Goal: Obtain resource: Download file/media

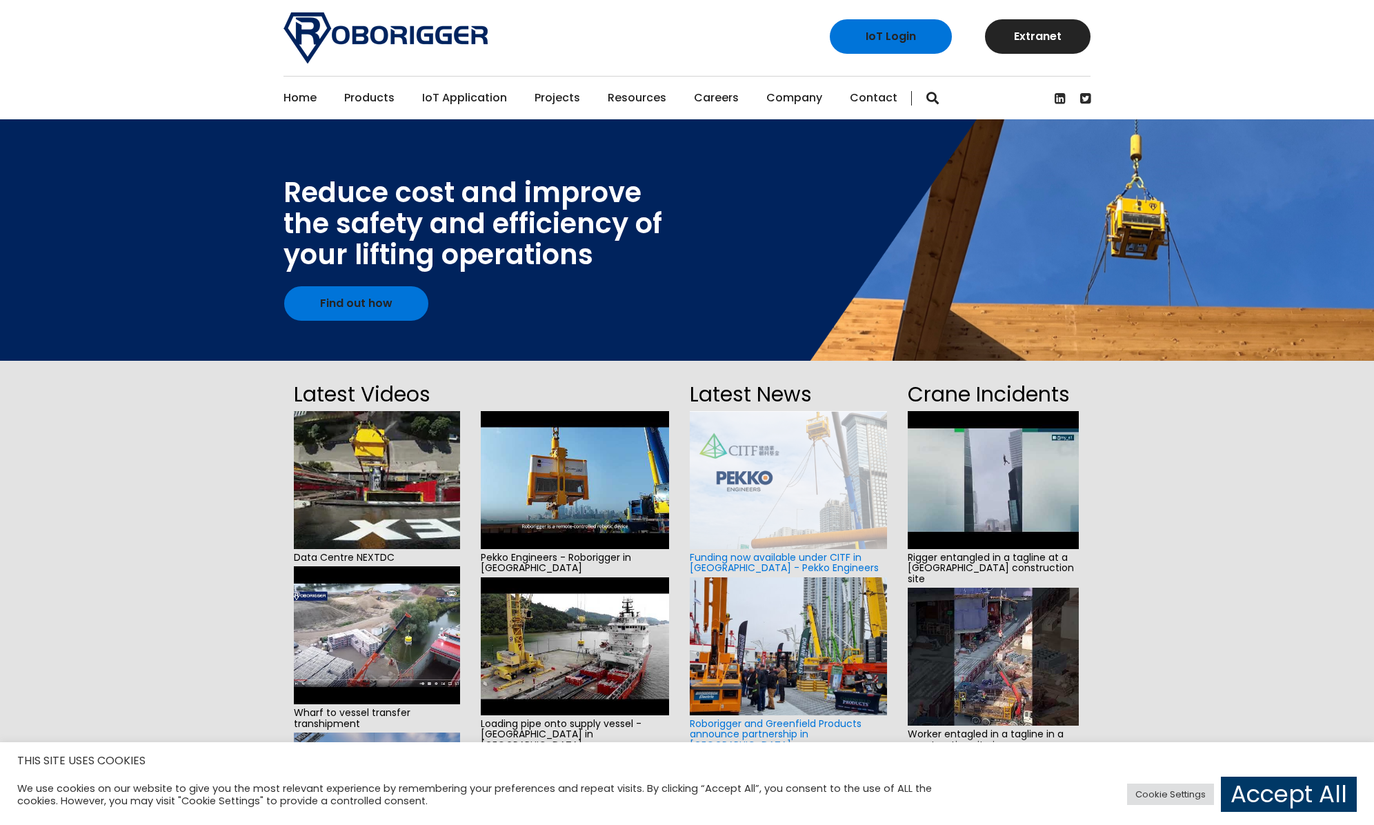
click at [114, 557] on section "Latest Videos Data Centre NEXTDC Wharf to vessel transfer transhipment Installa…" at bounding box center [687, 671] width 1374 height 620
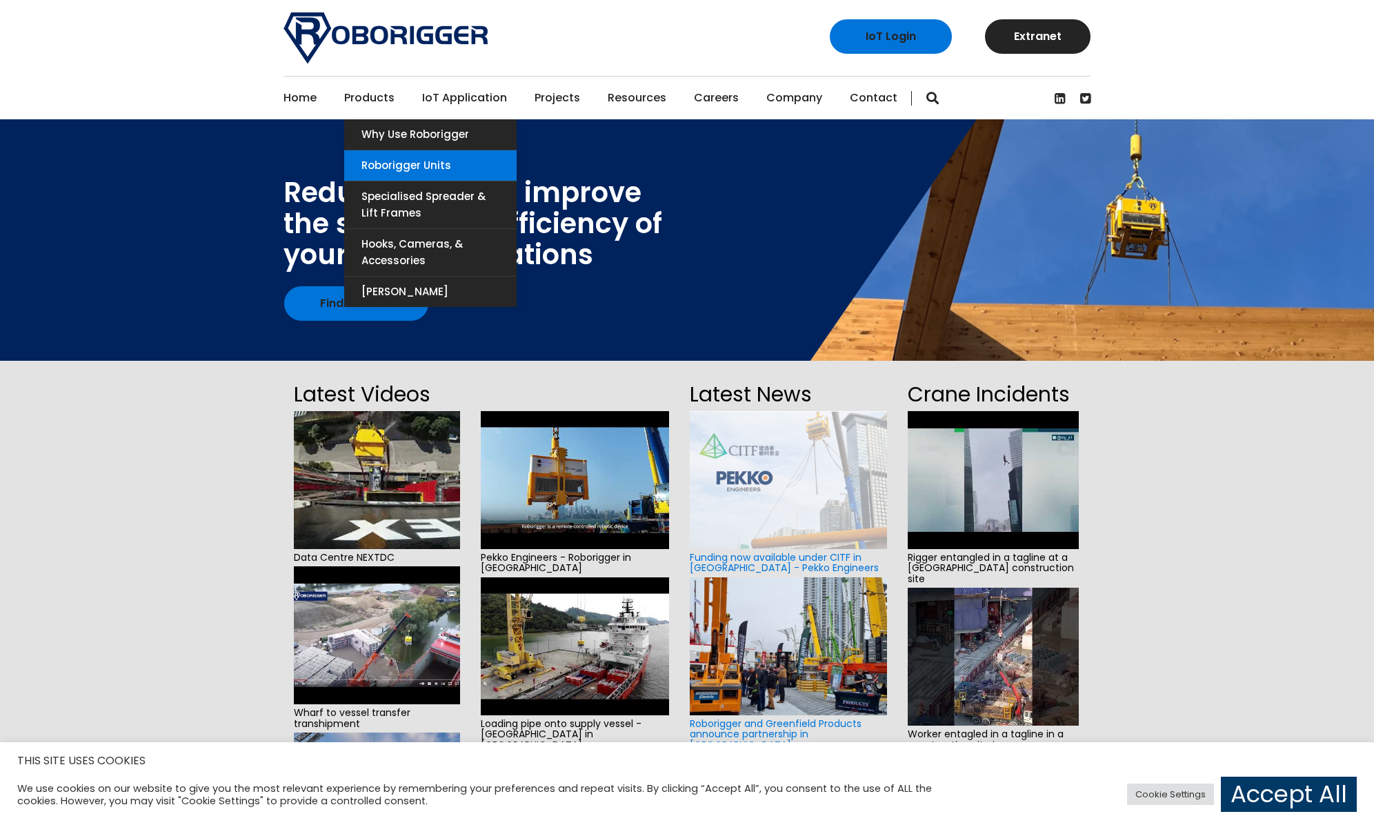
click at [372, 161] on link "Roborigger Units" at bounding box center [430, 165] width 172 height 30
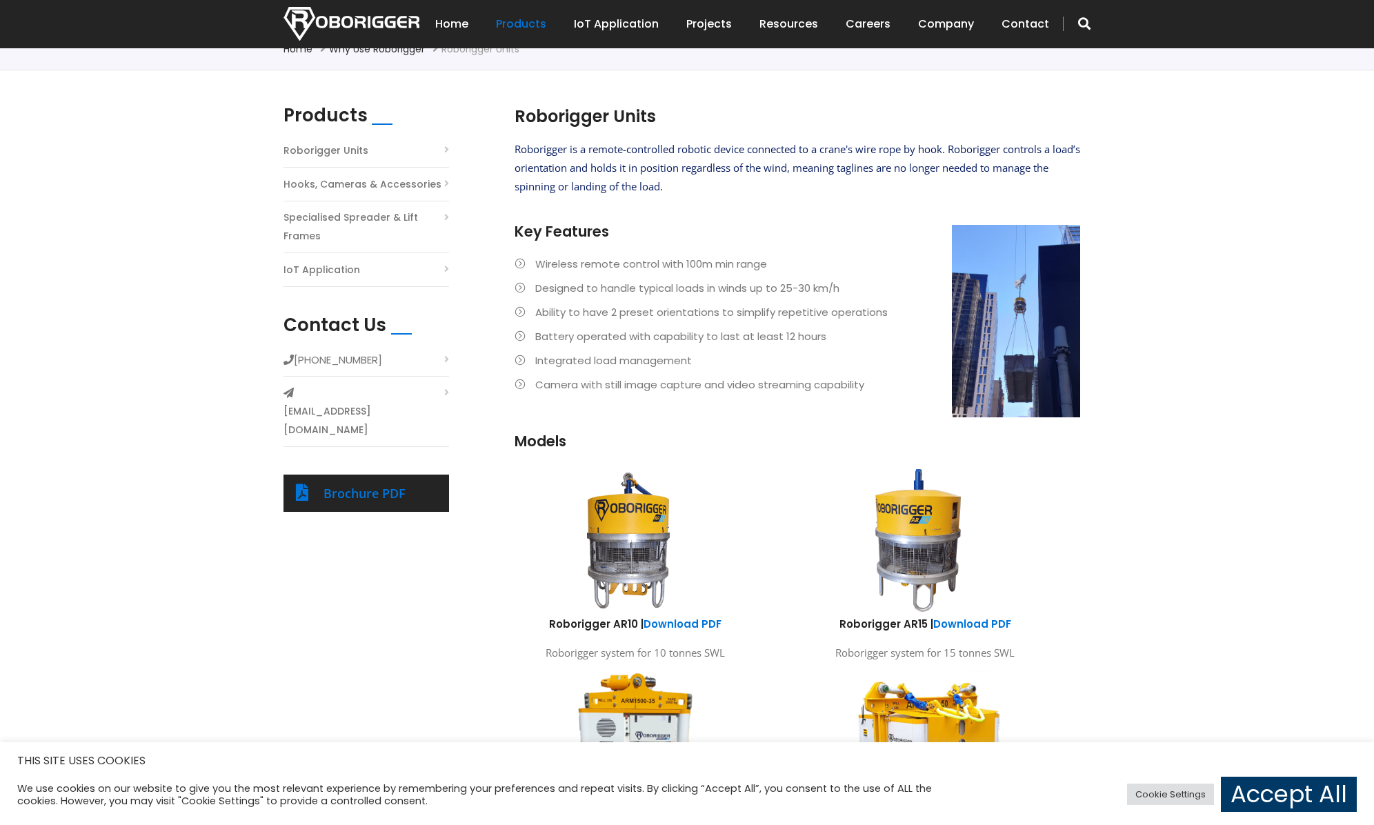
scroll to position [344, 0]
click at [128, 354] on div "Products Roborigger Units Hooks, Cameras & Accessories Specialised Spreader & L…" at bounding box center [687, 507] width 1374 height 875
click at [1262, 791] on link "Accept All" at bounding box center [1289, 794] width 136 height 35
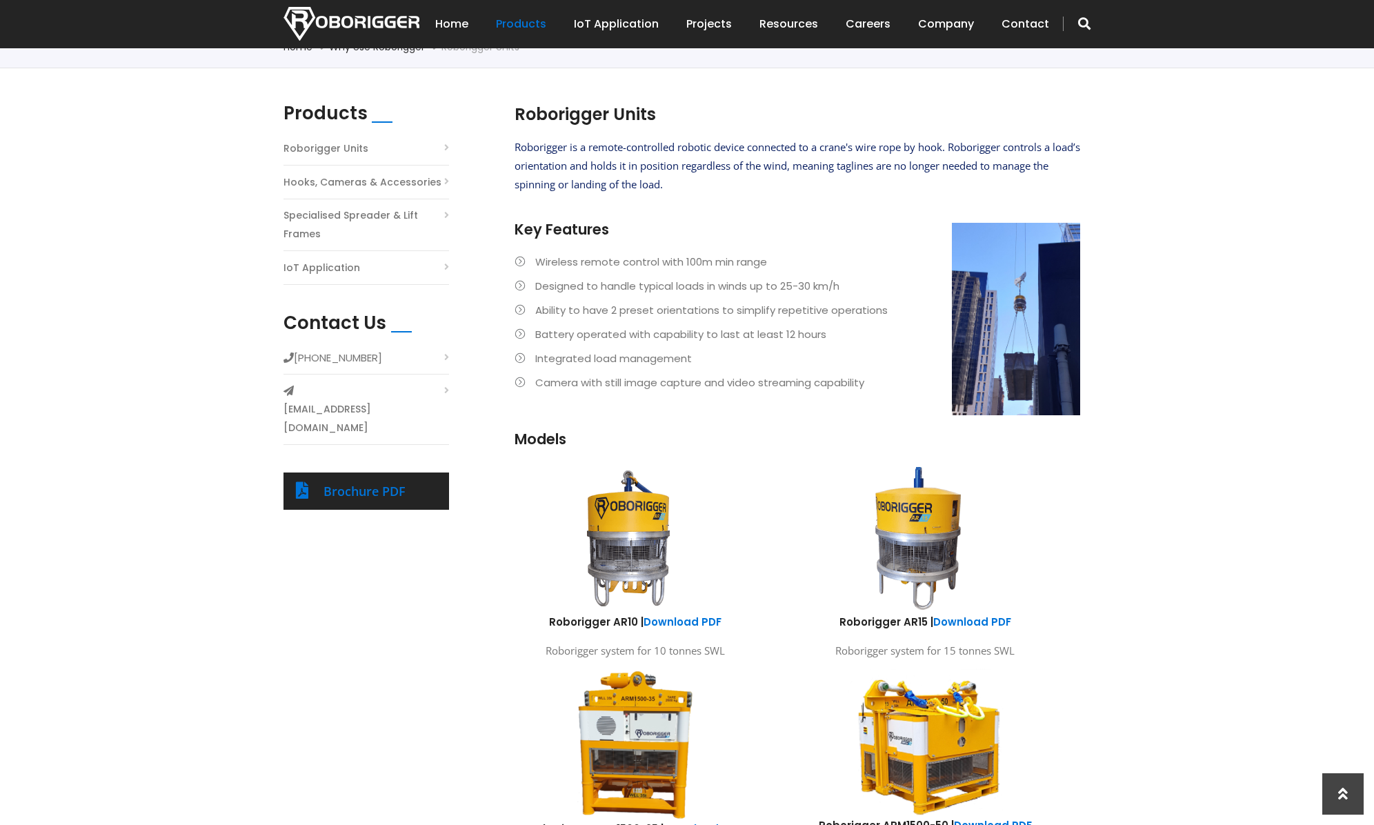
scroll to position [344, 0]
click at [682, 150] on span "Roborigger is a remote-controlled robotic device connected to a crane's wire ro…" at bounding box center [798, 166] width 566 height 51
click at [324, 147] on link "Roborigger Units" at bounding box center [326, 149] width 85 height 19
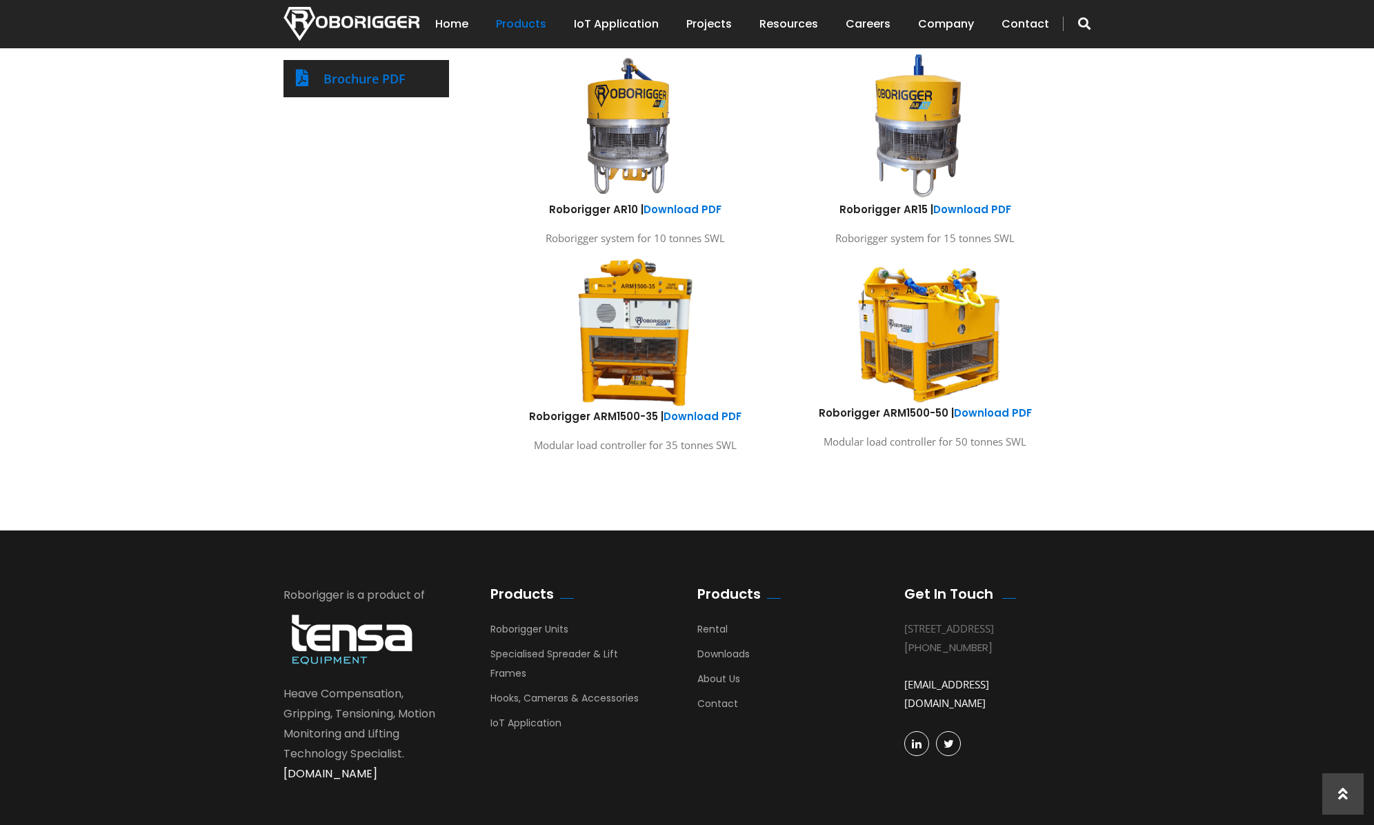
scroll to position [758, 0]
click at [967, 408] on link "Download PDF" at bounding box center [993, 412] width 78 height 14
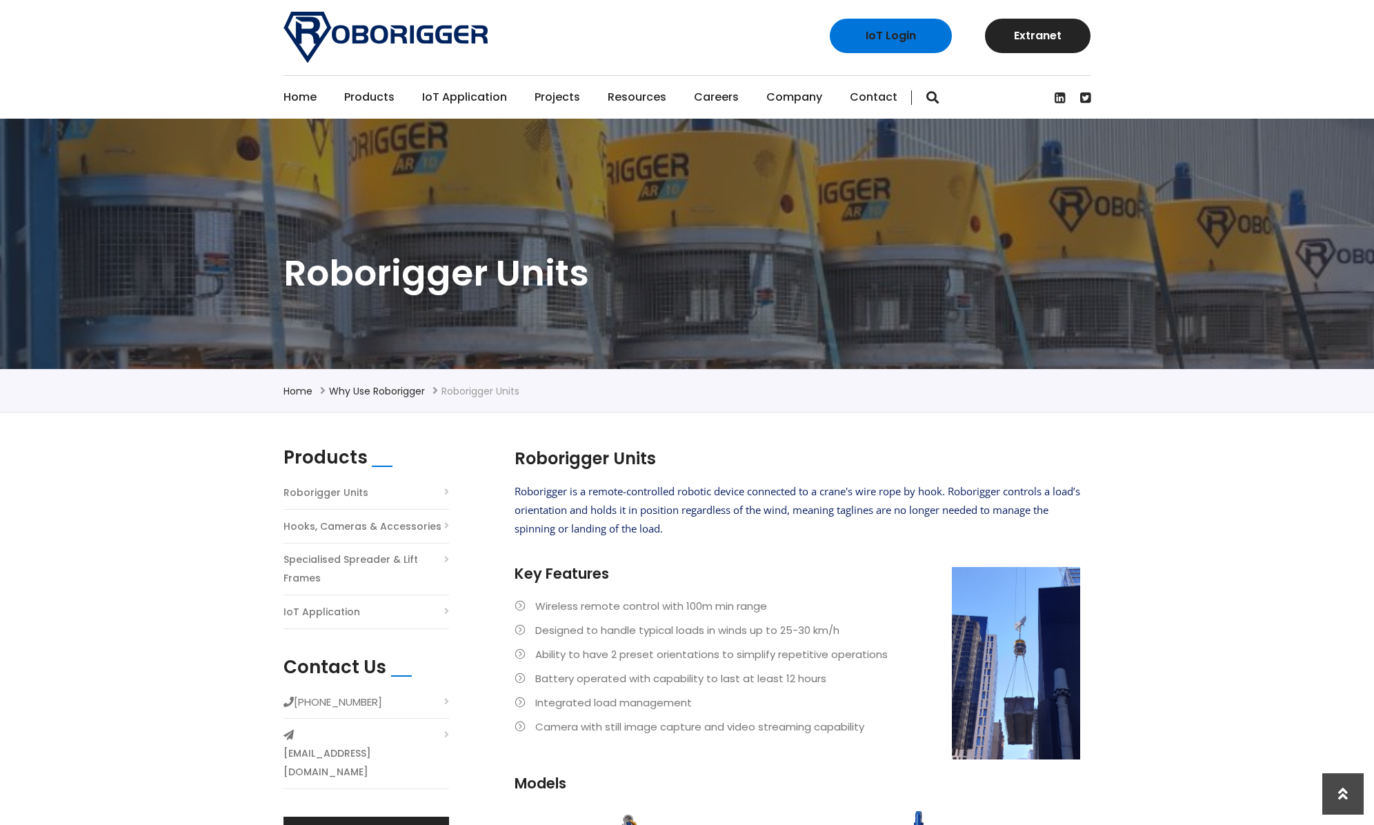
scroll to position [0, 0]
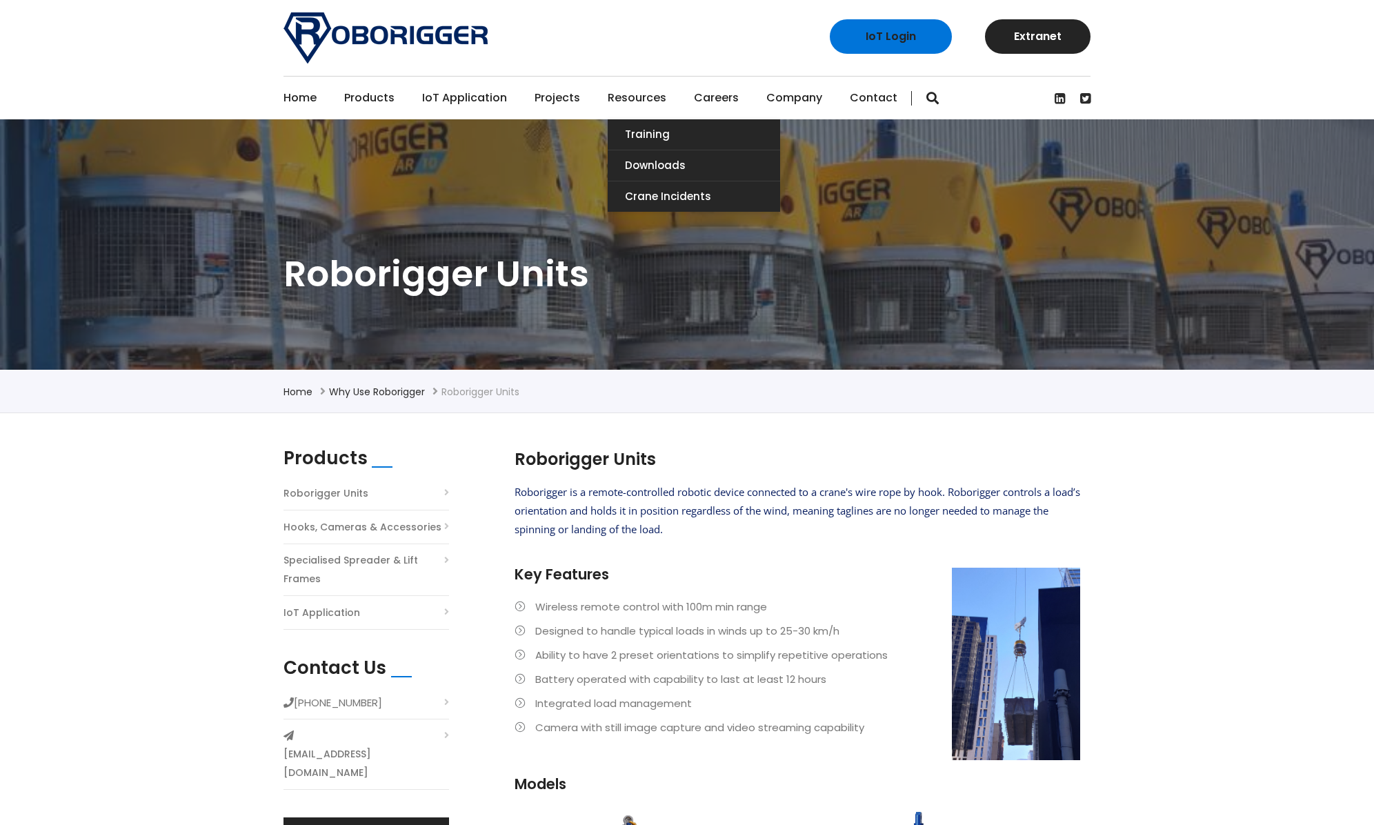
click at [621, 94] on link "Resources" at bounding box center [637, 98] width 59 height 43
click at [651, 157] on link "Downloads" at bounding box center [694, 165] width 172 height 30
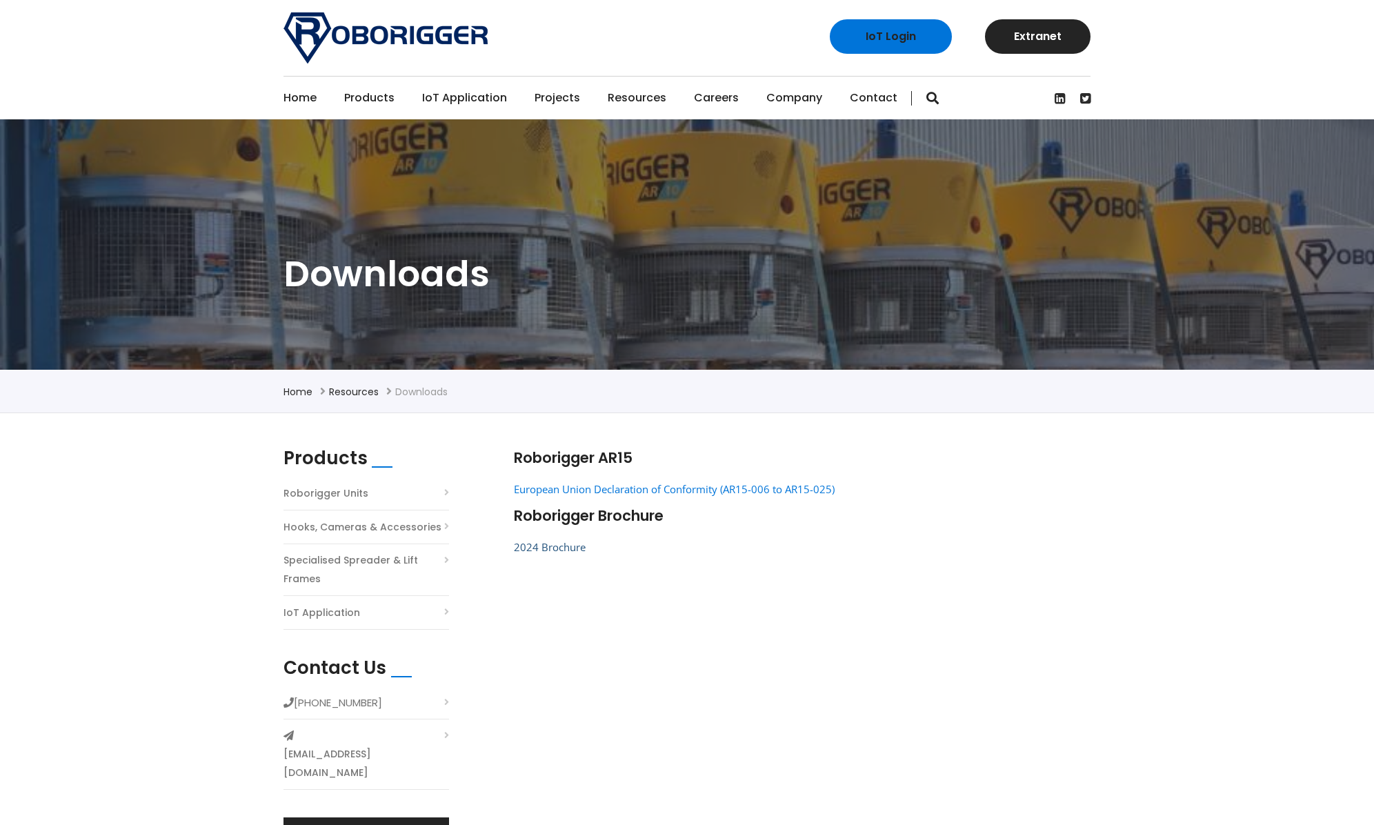
click at [568, 545] on link "2024 Brochure" at bounding box center [550, 547] width 72 height 14
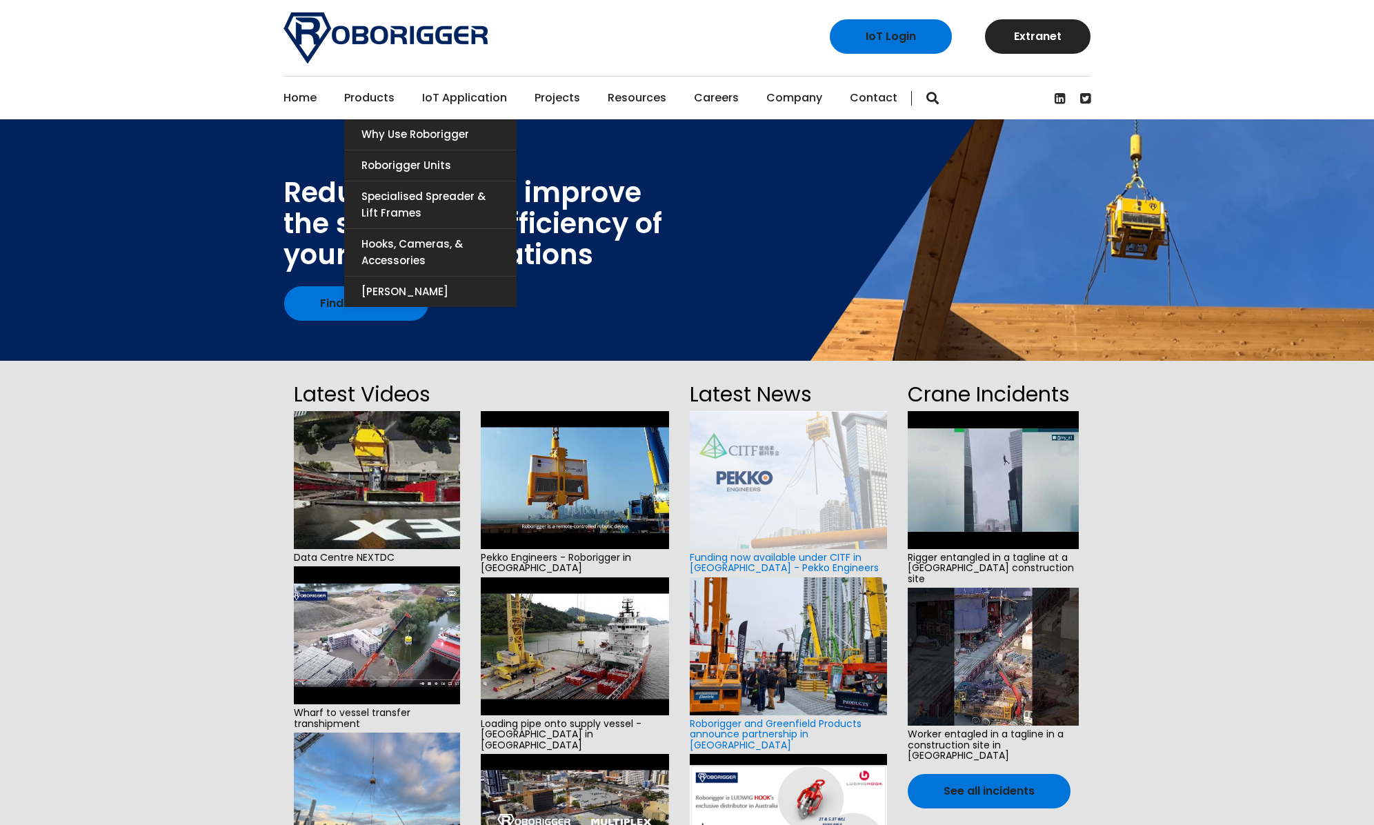
click at [374, 103] on link "Products" at bounding box center [369, 98] width 50 height 43
click at [377, 158] on link "Roborigger Units" at bounding box center [430, 165] width 172 height 30
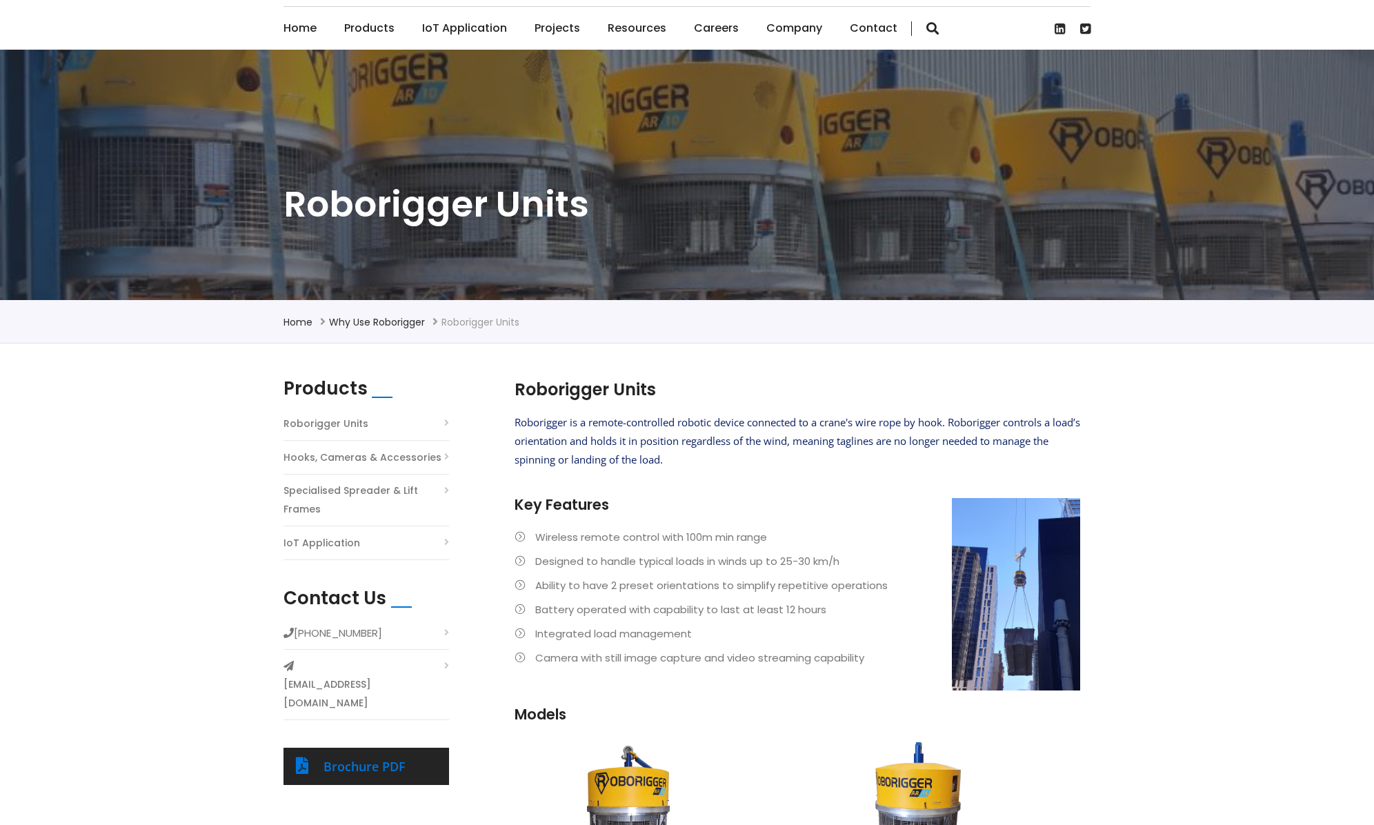
scroll to position [69, 0]
click at [800, 446] on span "Roborigger is a remote-controlled robotic device connected to a crane's wire ro…" at bounding box center [798, 441] width 566 height 51
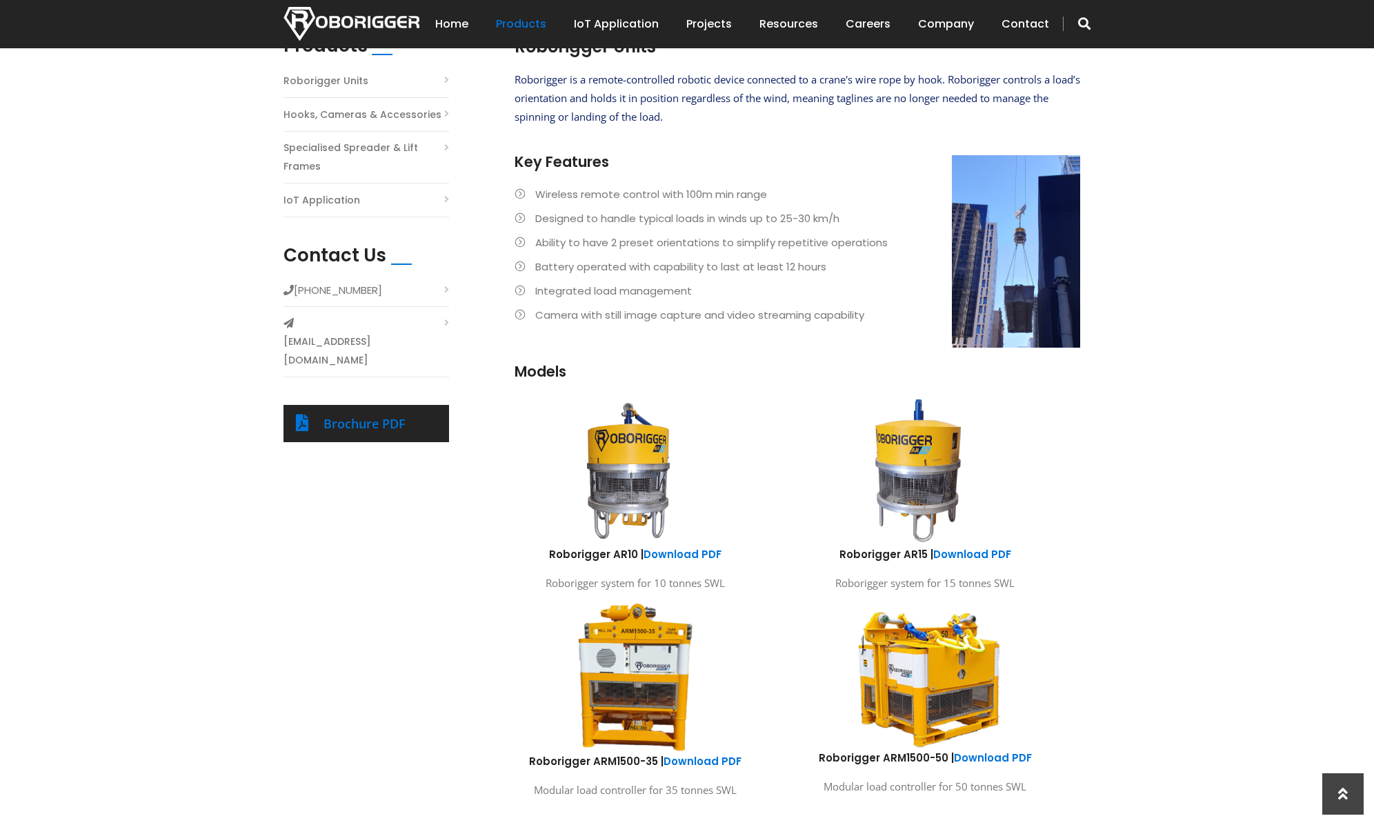
scroll to position [413, 0]
click at [366, 404] on div "Brochure PDF" at bounding box center [367, 422] width 166 height 37
click at [373, 415] on link "Brochure PDF" at bounding box center [365, 423] width 82 height 17
